Goal: Find specific page/section

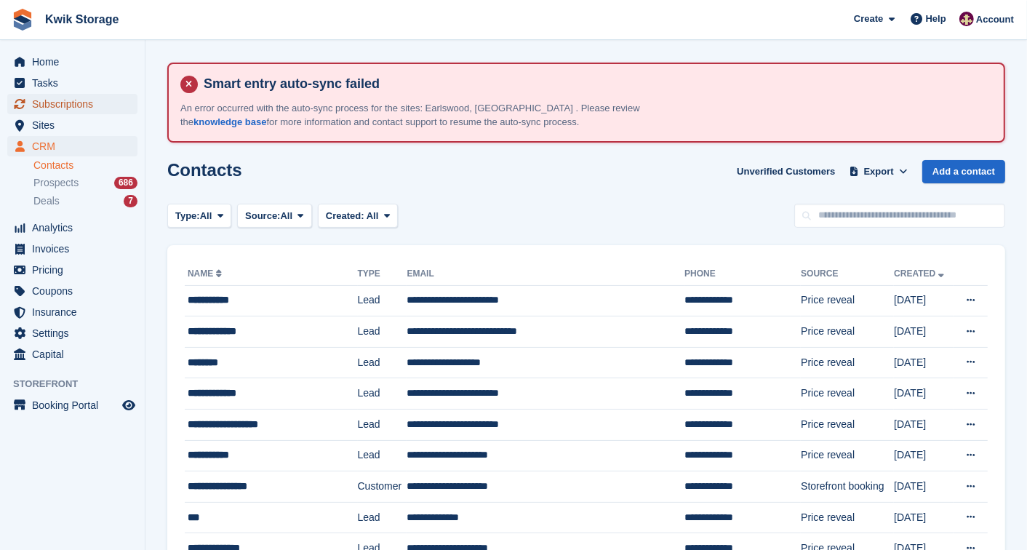
click at [125, 110] on link "Subscriptions" at bounding box center [72, 104] width 130 height 20
